Goal: Check status

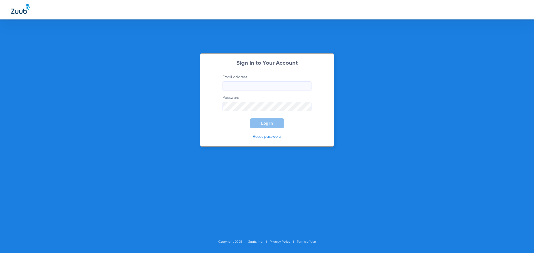
type input "portalcypress@yahoo.com"
click at [126, 85] on div "Sign In to Your Account Email address portalcypress@yahoo.com Password Log In R…" at bounding box center [267, 126] width 534 height 253
click at [273, 121] on button "Log In" at bounding box center [267, 123] width 34 height 10
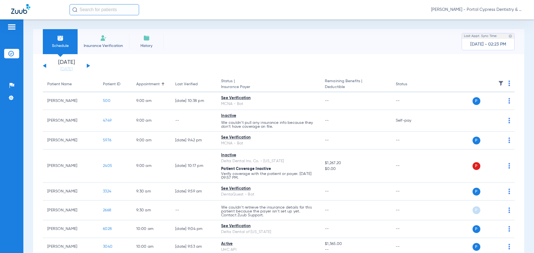
click at [88, 65] on button at bounding box center [88, 66] width 3 height 4
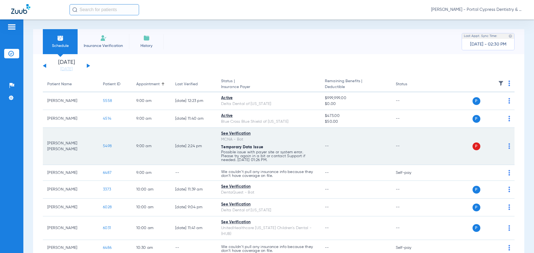
click at [106, 145] on span "5498" at bounding box center [107, 146] width 9 height 4
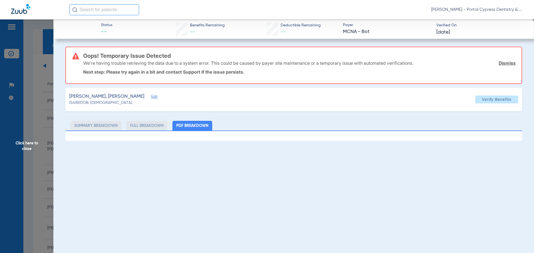
click at [22, 102] on span "Click here to close" at bounding box center [26, 145] width 53 height 253
